Goal: Answer question/provide support

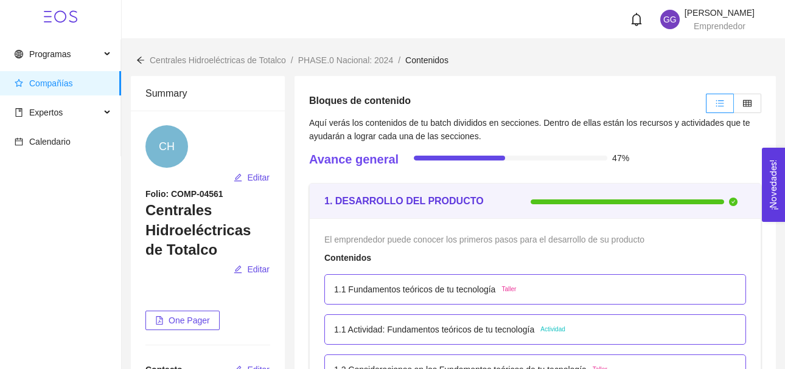
scroll to position [4144, 0]
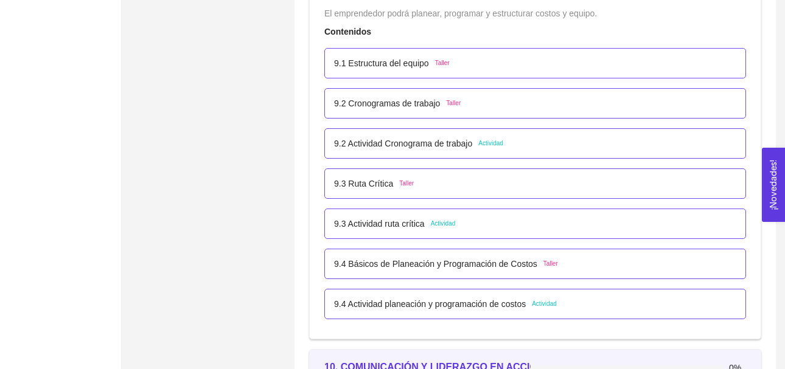
click at [488, 148] on span "Actividad" at bounding box center [490, 144] width 25 height 10
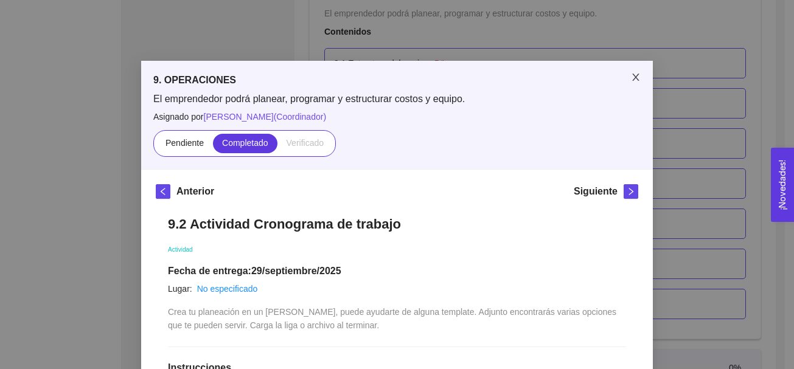
click at [631, 77] on icon "close" at bounding box center [636, 77] width 10 height 10
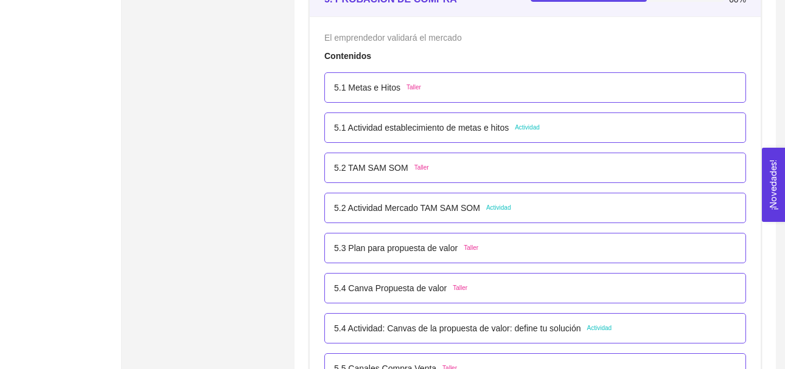
scroll to position [2355, 0]
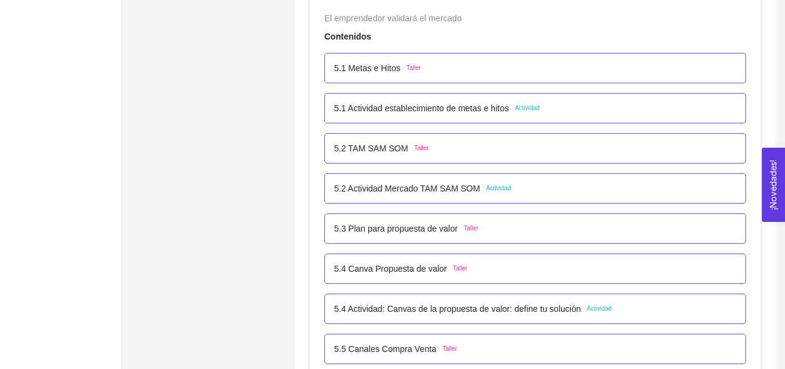
click at [526, 111] on span "Actividad" at bounding box center [527, 108] width 25 height 10
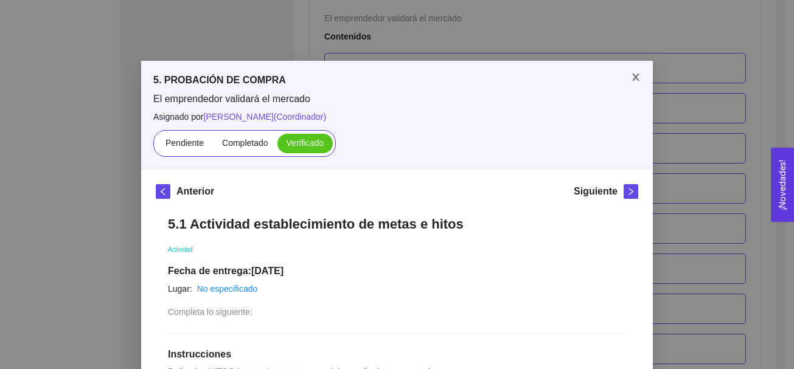
drag, startPoint x: 526, startPoint y: 111, endPoint x: 629, endPoint y: 80, distance: 107.4
click at [631, 80] on icon "close" at bounding box center [636, 77] width 10 height 10
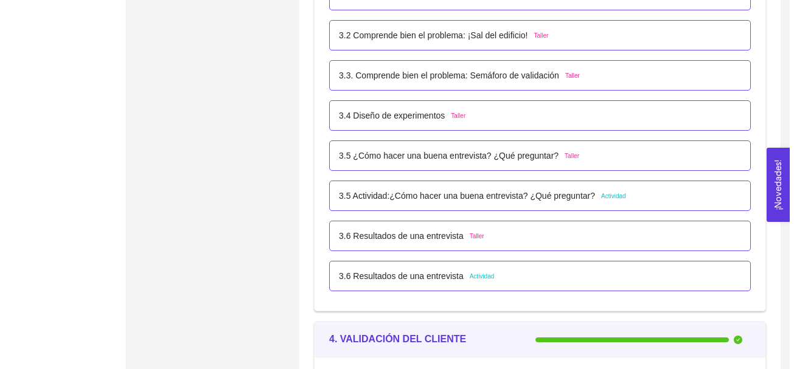
scroll to position [1633, 0]
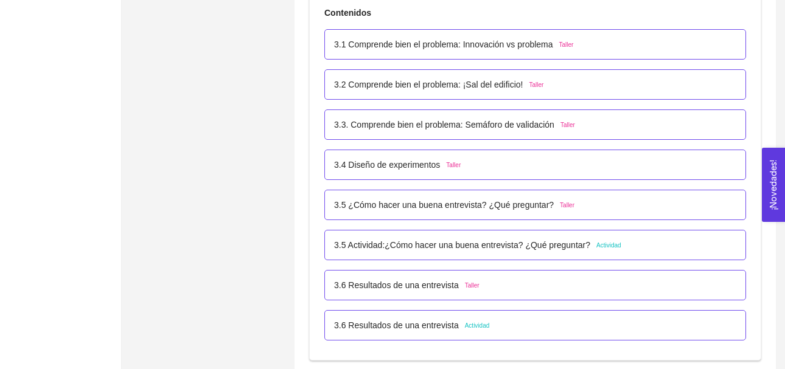
click at [601, 247] on span "Actividad" at bounding box center [608, 246] width 25 height 10
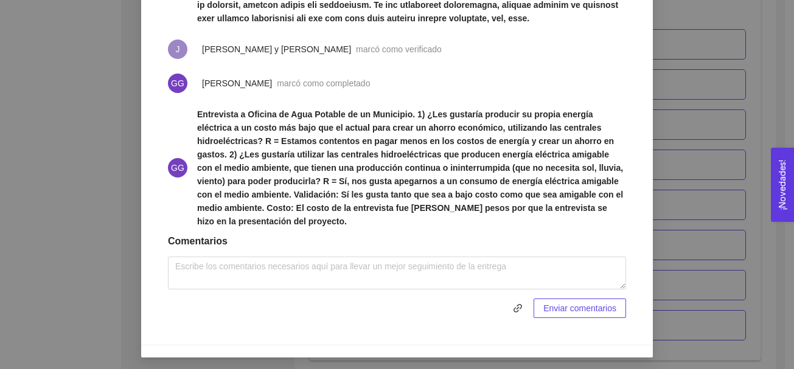
scroll to position [646, 0]
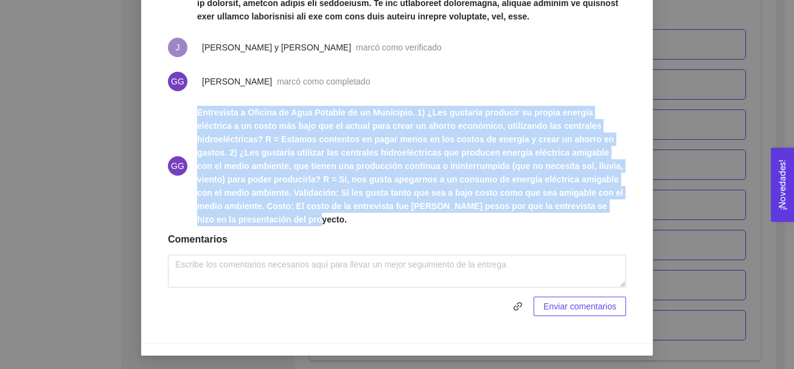
drag, startPoint x: 193, startPoint y: 152, endPoint x: 540, endPoint y: 243, distance: 359.4
click at [540, 226] on span "Entrevista a Oficina de Agua Potable de un Municipio. 1) ¿Les gustaría producir…" at bounding box center [411, 166] width 429 height 121
drag, startPoint x: 540, startPoint y: 243, endPoint x: 511, endPoint y: 218, distance: 38.8
copy strong "Entrevista a Oficina de Agua Potable de un Municipio. 1) ¿Les gustaría producir…"
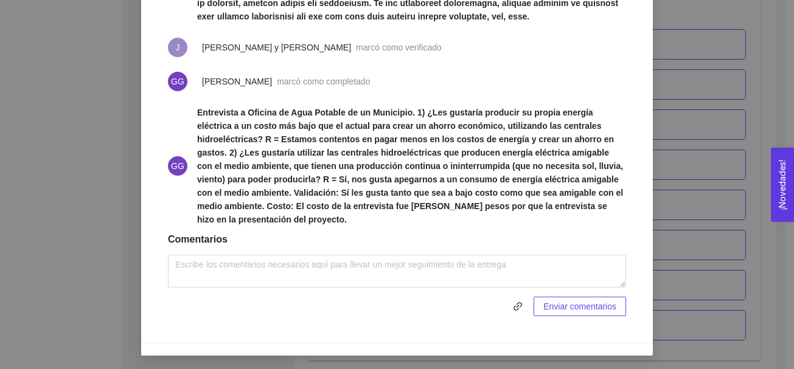
click at [510, 99] on li "GG [PERSON_NAME] marcó como completado" at bounding box center [397, 82] width 458 height 34
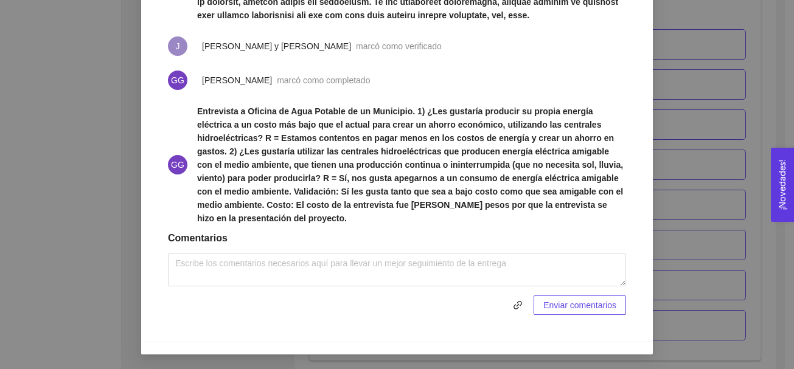
scroll to position [674, 0]
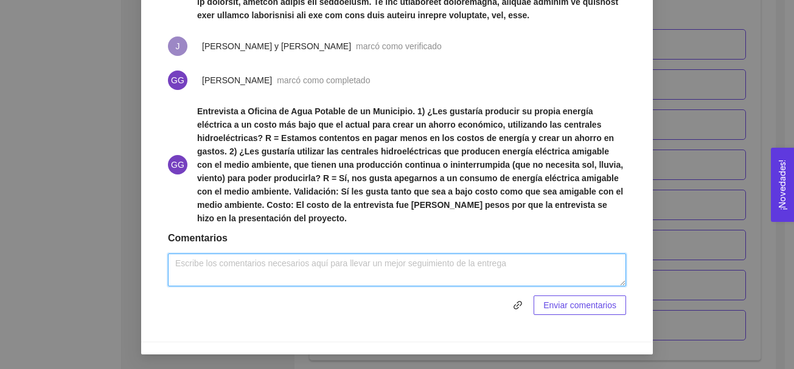
click at [283, 271] on textarea at bounding box center [397, 270] width 458 height 33
paste textarea "Lo ipsumdolor si ametcon a el Seddoeiusm te Inci Utlabor et do magnaaliq eni ad…"
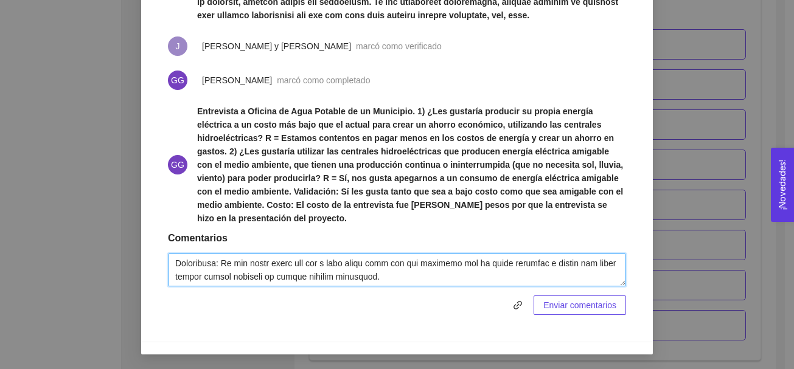
scroll to position [428, 0]
click at [497, 268] on textarea at bounding box center [397, 270] width 458 height 33
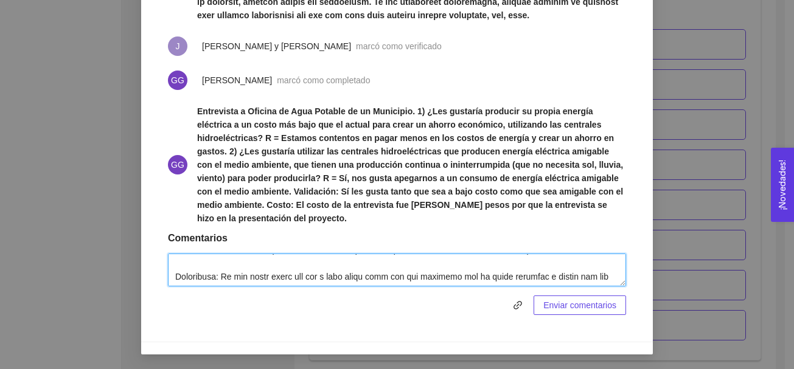
scroll to position [415, 0]
type textarea "Lo ipsumdolor si ametcon a el Seddoeiusm te Inci Utlabor et do magnaaliq eni ad…"
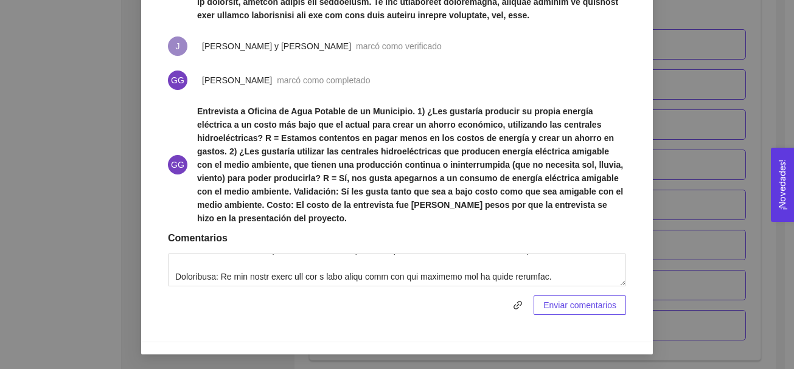
click at [562, 304] on span "Enviar comentarios" at bounding box center [579, 305] width 73 height 13
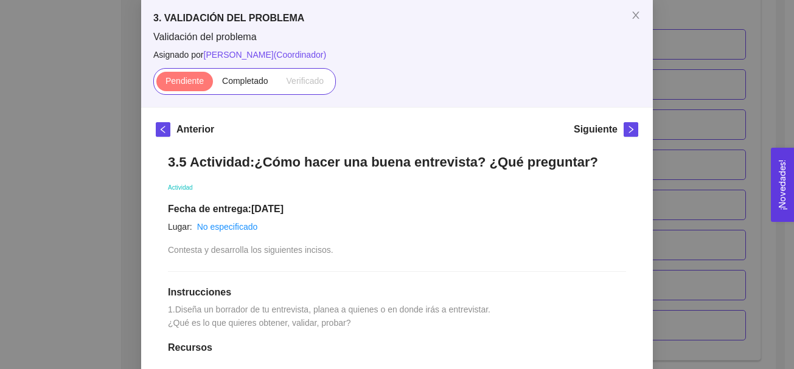
scroll to position [42, 0]
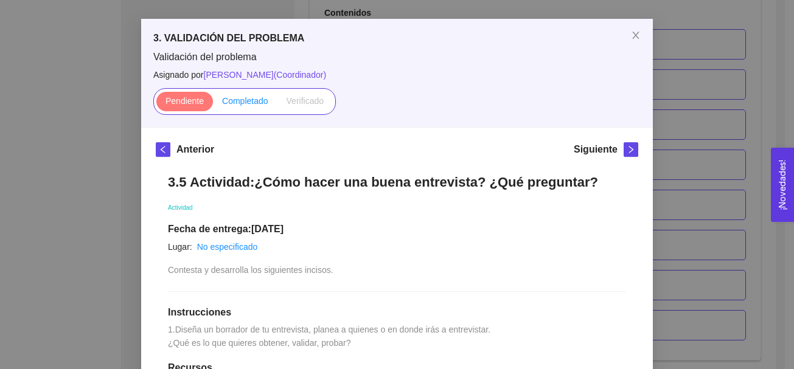
click at [236, 102] on span "Completado" at bounding box center [245, 101] width 46 height 10
click at [213, 104] on input "Completado" at bounding box center [213, 104] width 0 height 0
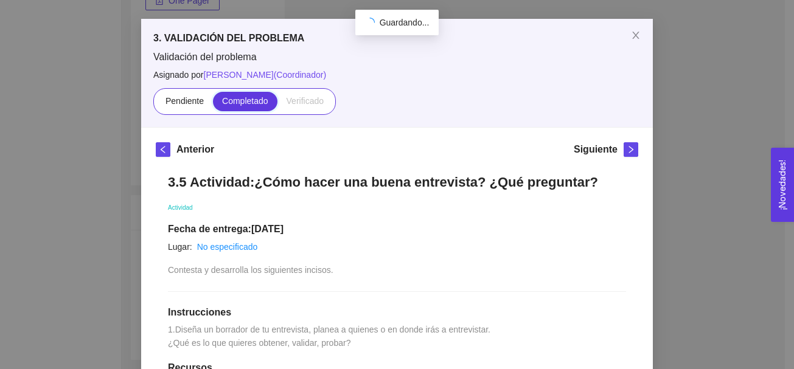
scroll to position [1633, 0]
click at [497, 103] on div "Pendiente Completado Verificado" at bounding box center [396, 101] width 487 height 27
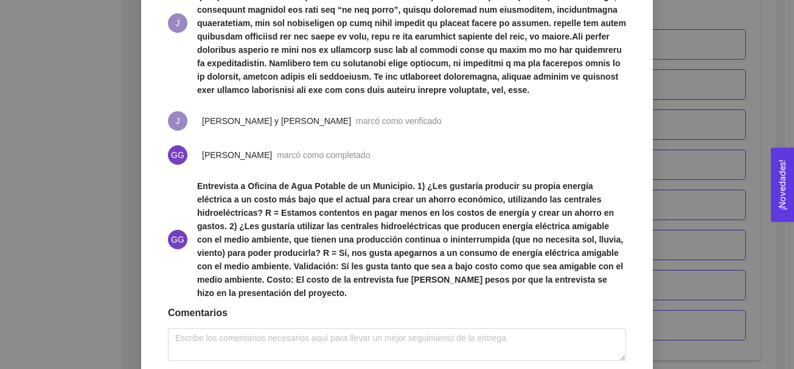
scroll to position [1058, 0]
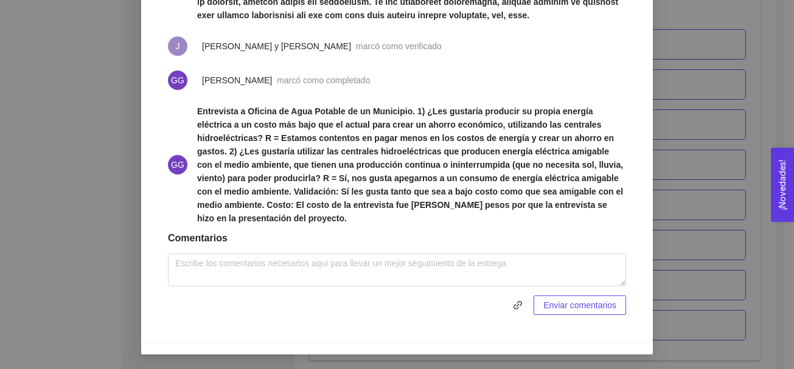
click at [743, 110] on div "3. VALIDACIÓN DEL PROBLEMA Validación del problema Asignado por [PERSON_NAME] (…" at bounding box center [397, 184] width 794 height 369
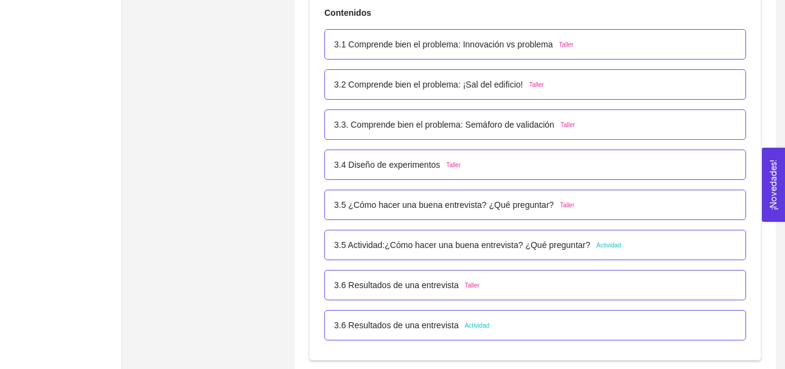
click at [477, 330] on span "Actividad" at bounding box center [477, 326] width 25 height 10
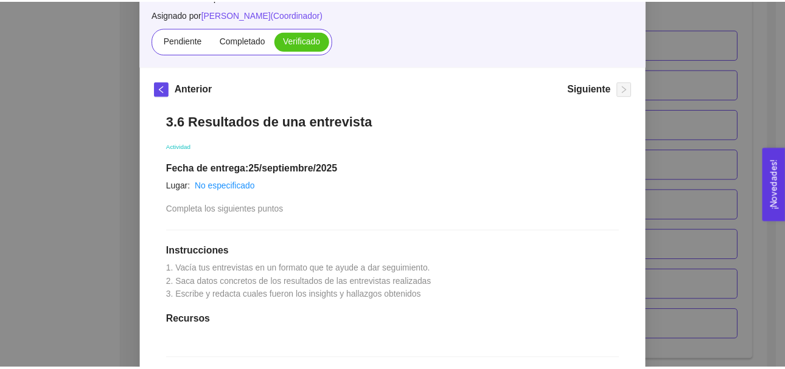
scroll to position [0, 0]
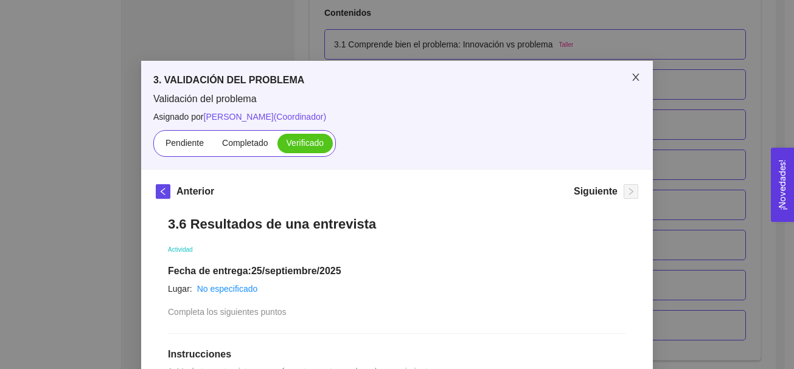
click at [631, 77] on icon "close" at bounding box center [636, 77] width 10 height 10
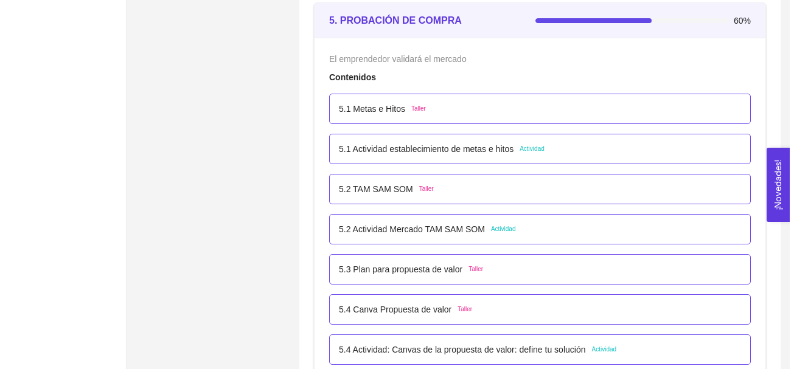
scroll to position [2322, 0]
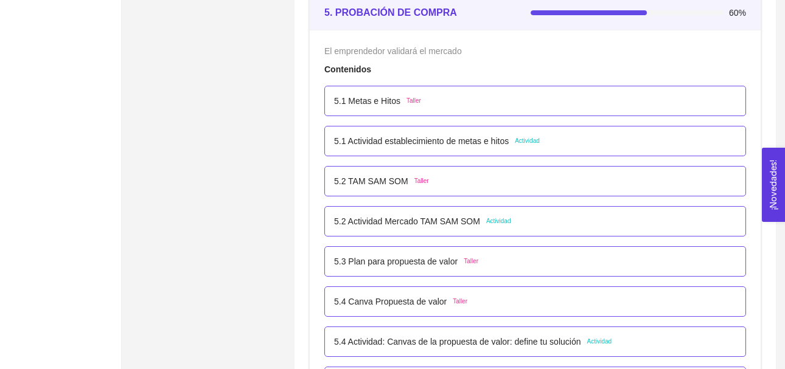
click at [501, 222] on span "Actividad" at bounding box center [498, 222] width 25 height 10
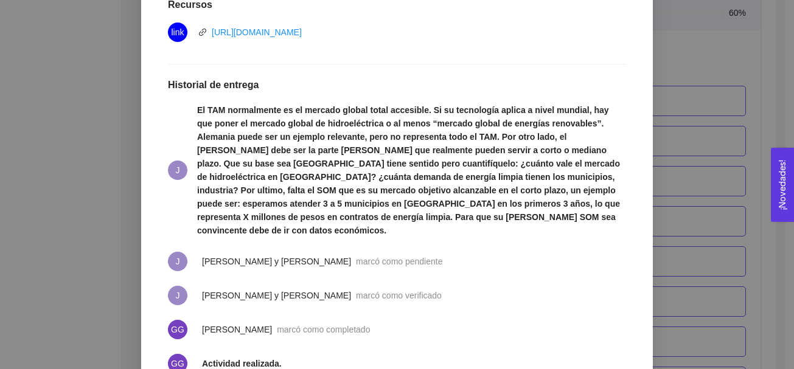
scroll to position [413, 0]
